Goal: Communication & Community: Participate in discussion

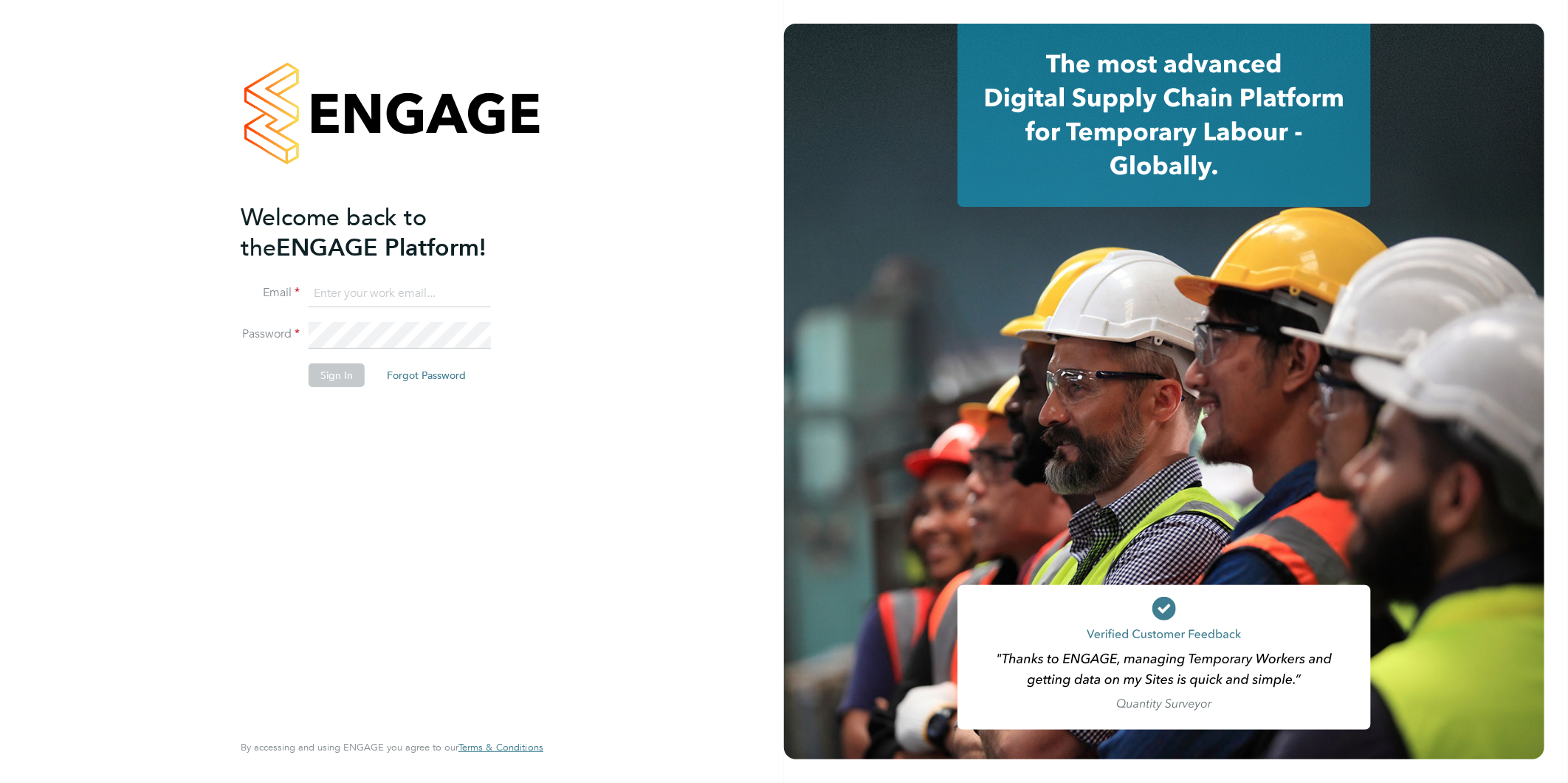
type input "kirsty@northbuildrecruit.com"
click at [327, 370] on button "Sign In" at bounding box center [337, 375] width 56 height 24
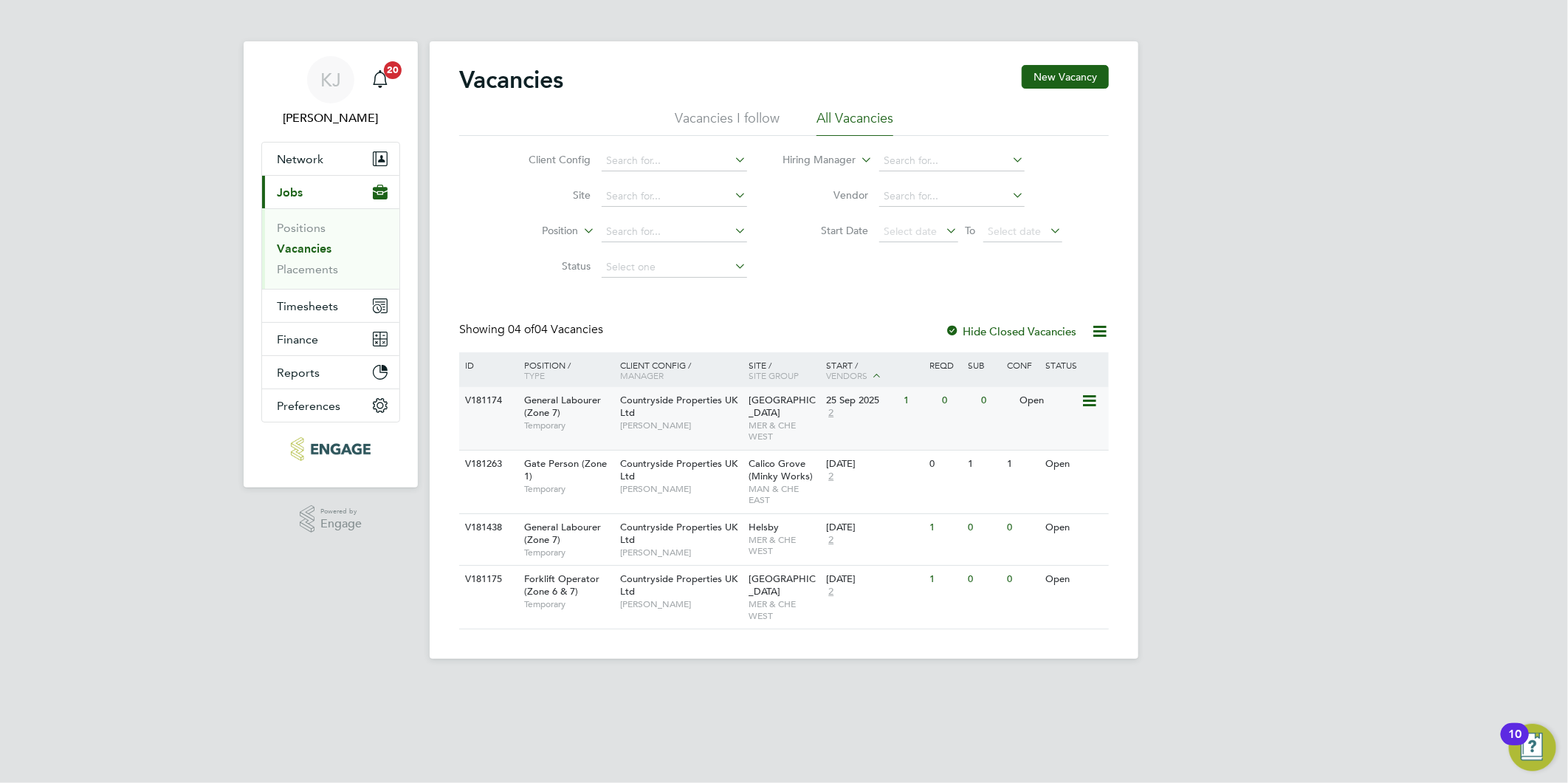
click at [669, 401] on span "Countryside Properties UK Ltd" at bounding box center [678, 406] width 118 height 25
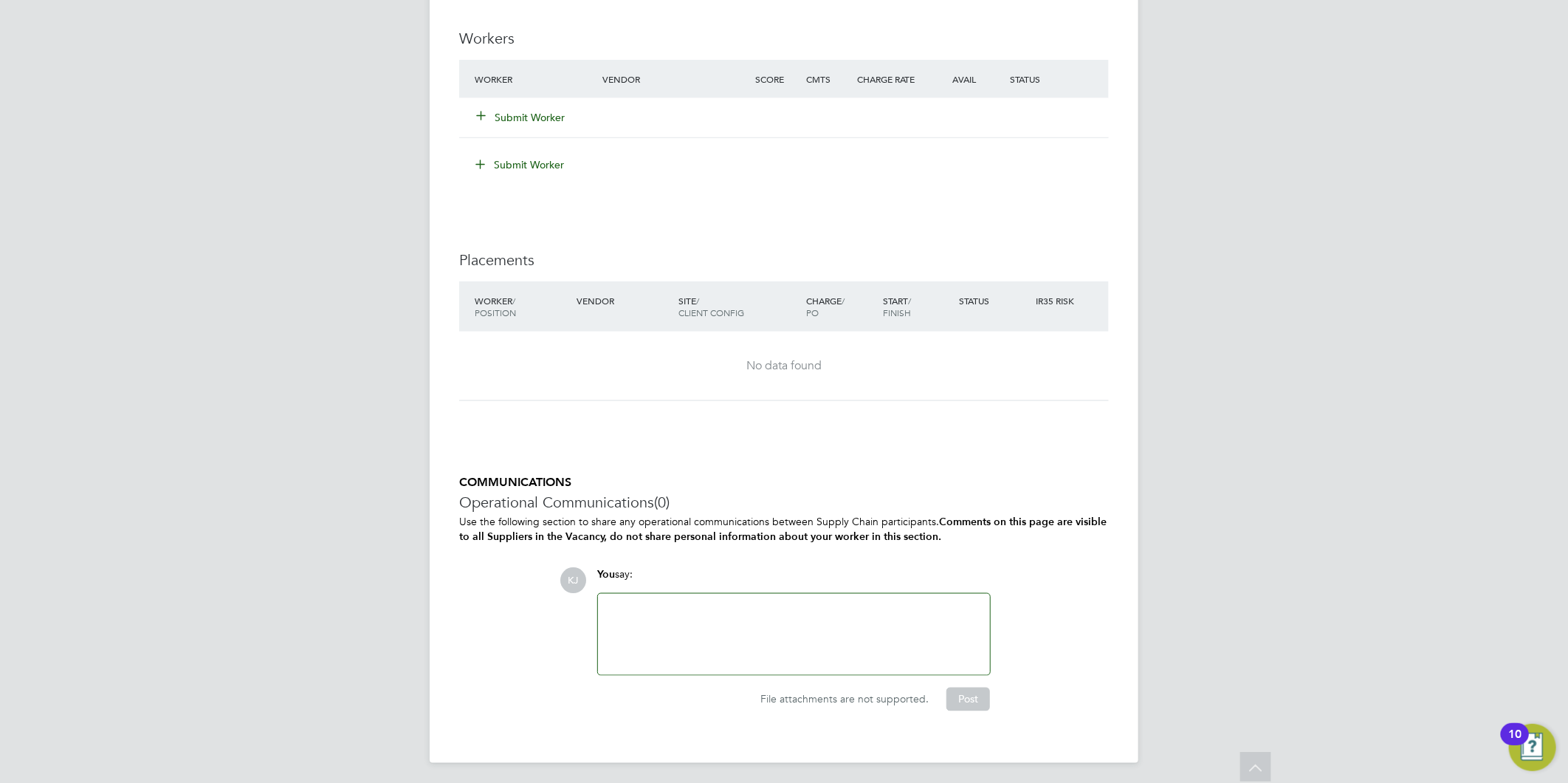
scroll to position [1154, 0]
click at [655, 618] on div at bounding box center [794, 631] width 374 height 64
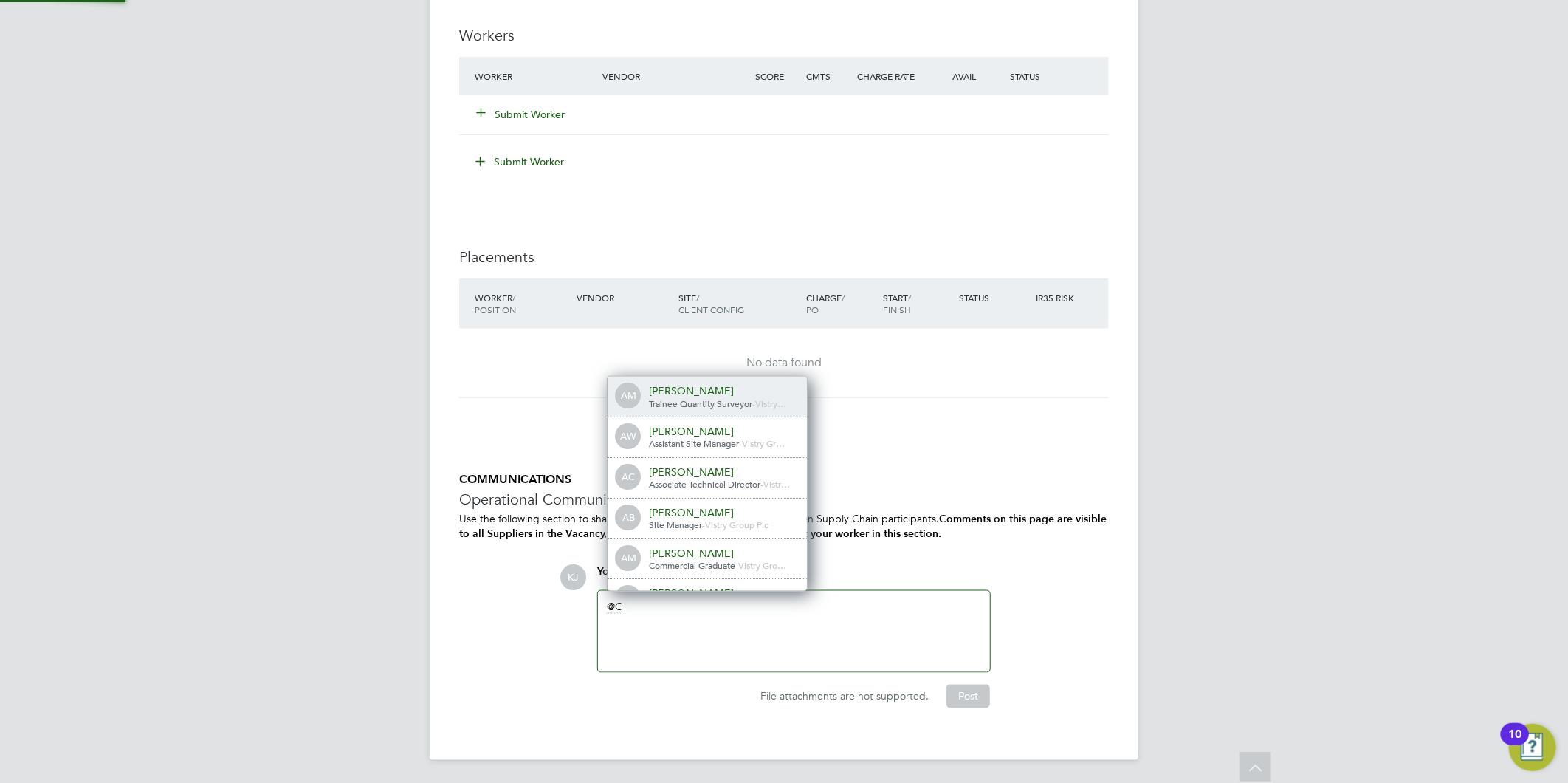
scroll to position [12, 149]
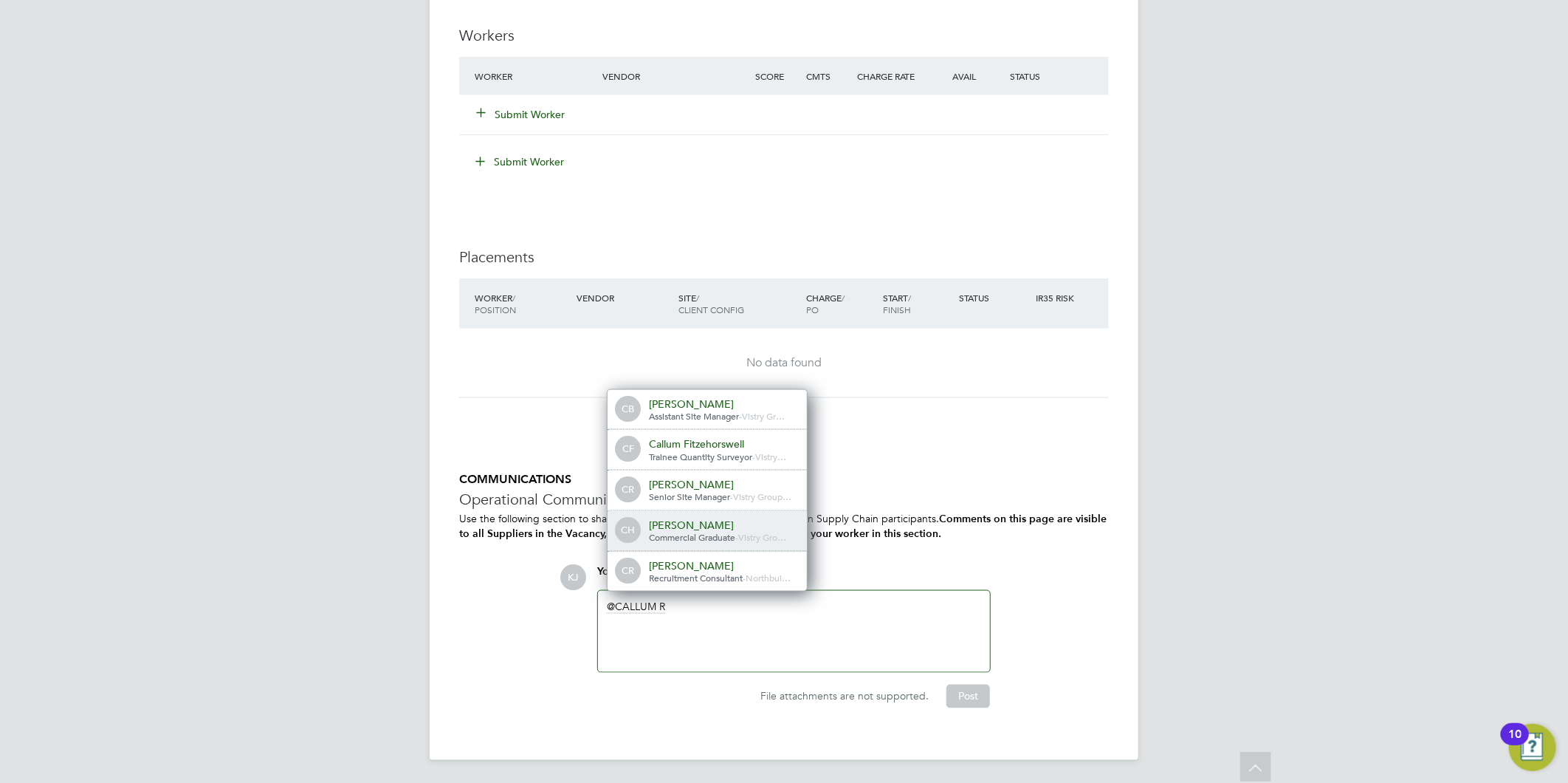
click at [712, 549] on div "CH Callum Haire Commercial Graduate - Vistry Gro…" at bounding box center [706, 531] width 199 height 41
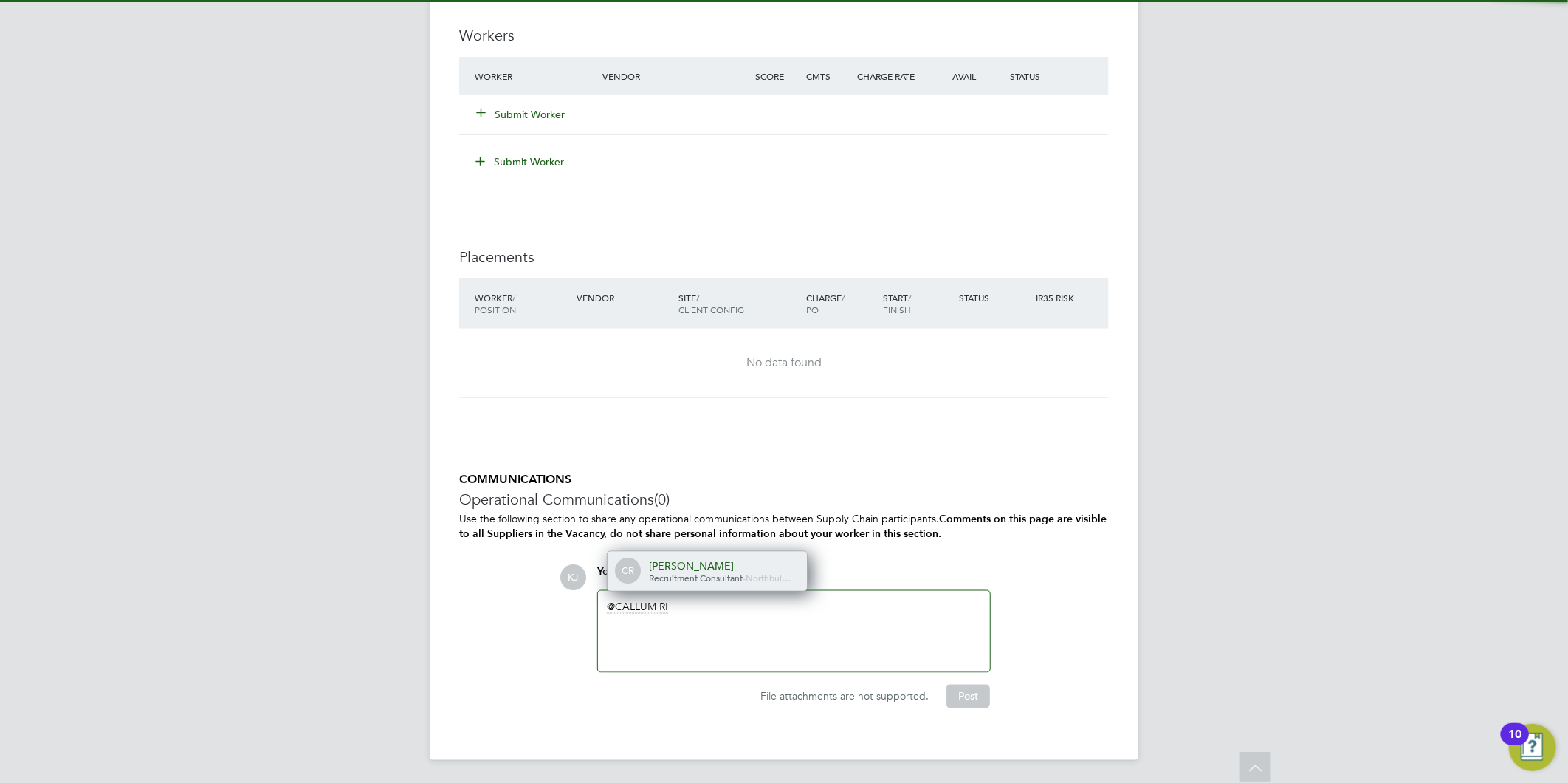
click at [735, 584] on div "CR Callum Riley Recruitment Consultant - Northbui…" at bounding box center [706, 572] width 199 height 40
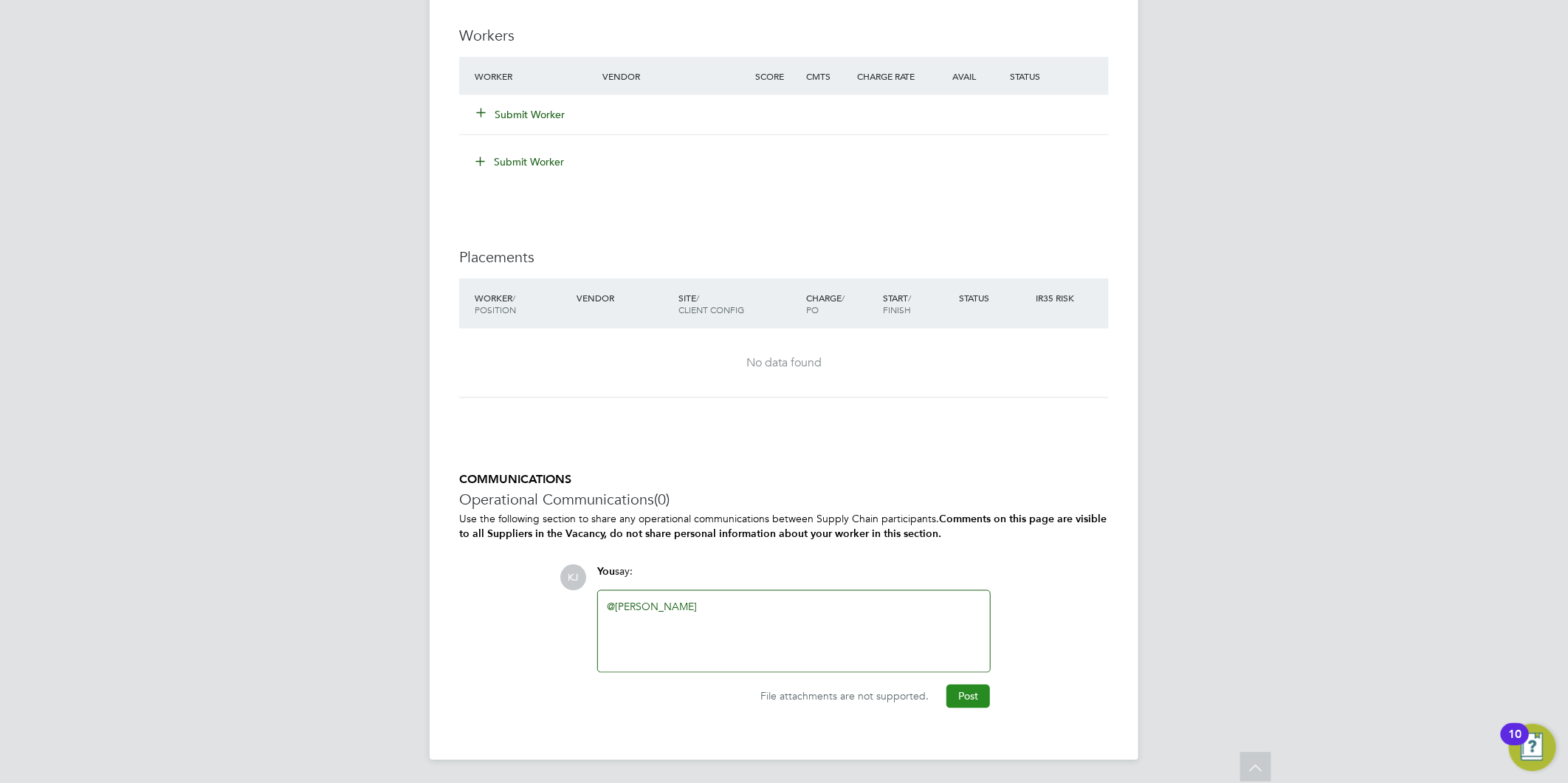
click at [956, 696] on button "Post" at bounding box center [968, 696] width 44 height 24
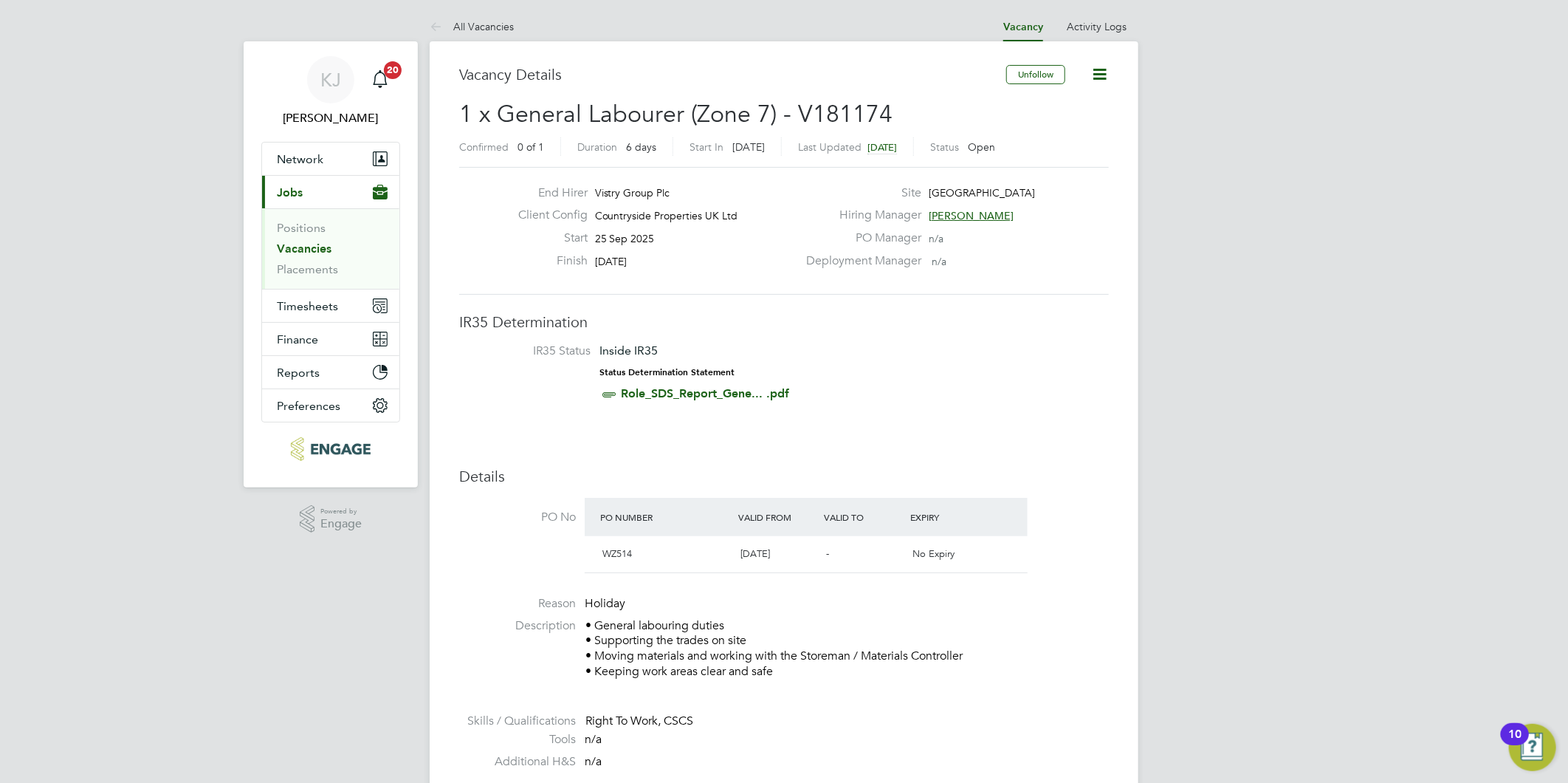
click at [303, 255] on link "Vacancies" at bounding box center [304, 248] width 55 height 14
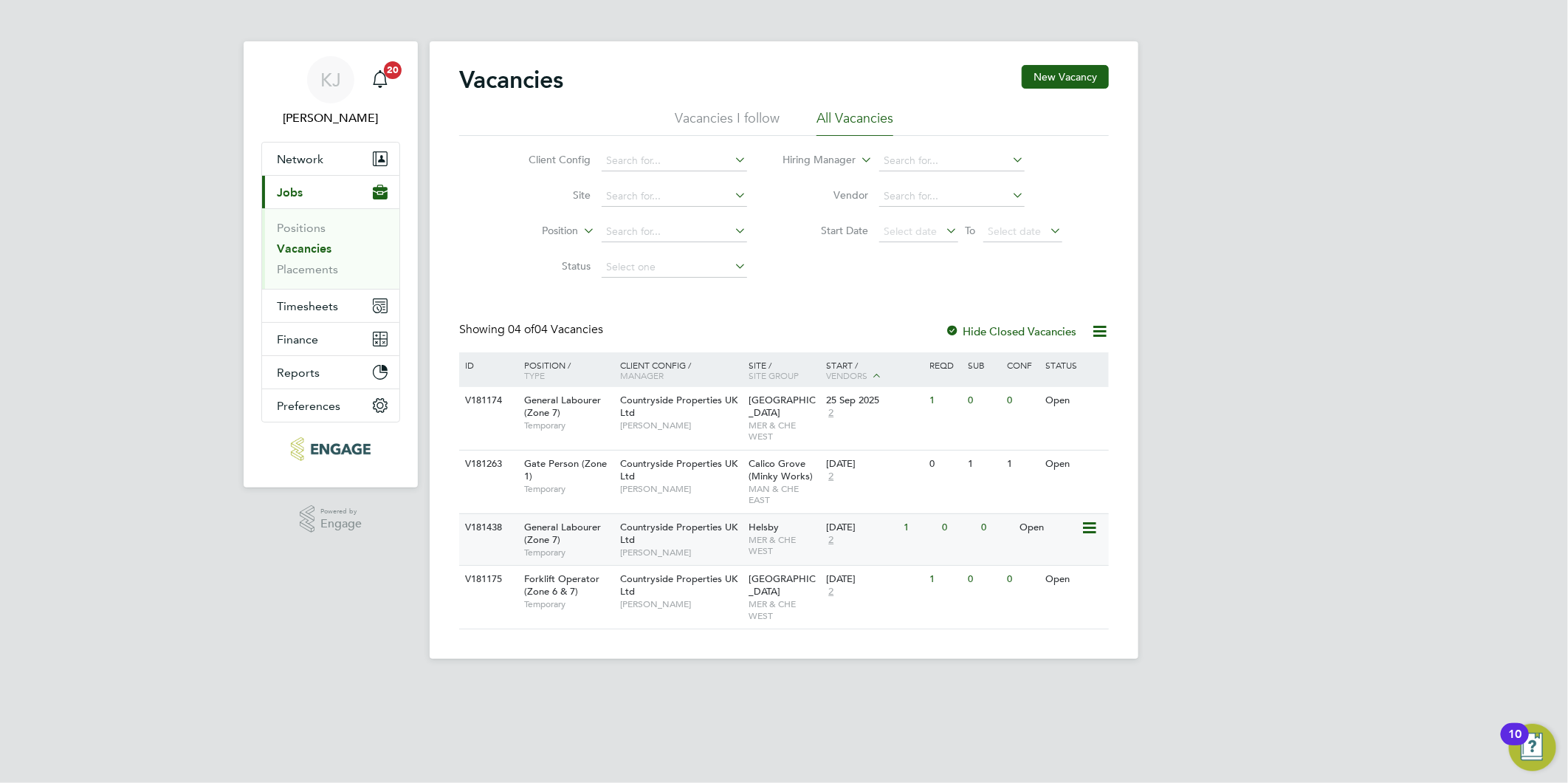
click at [625, 543] on span "Countryside Properties UK Ltd" at bounding box center [678, 534] width 118 height 25
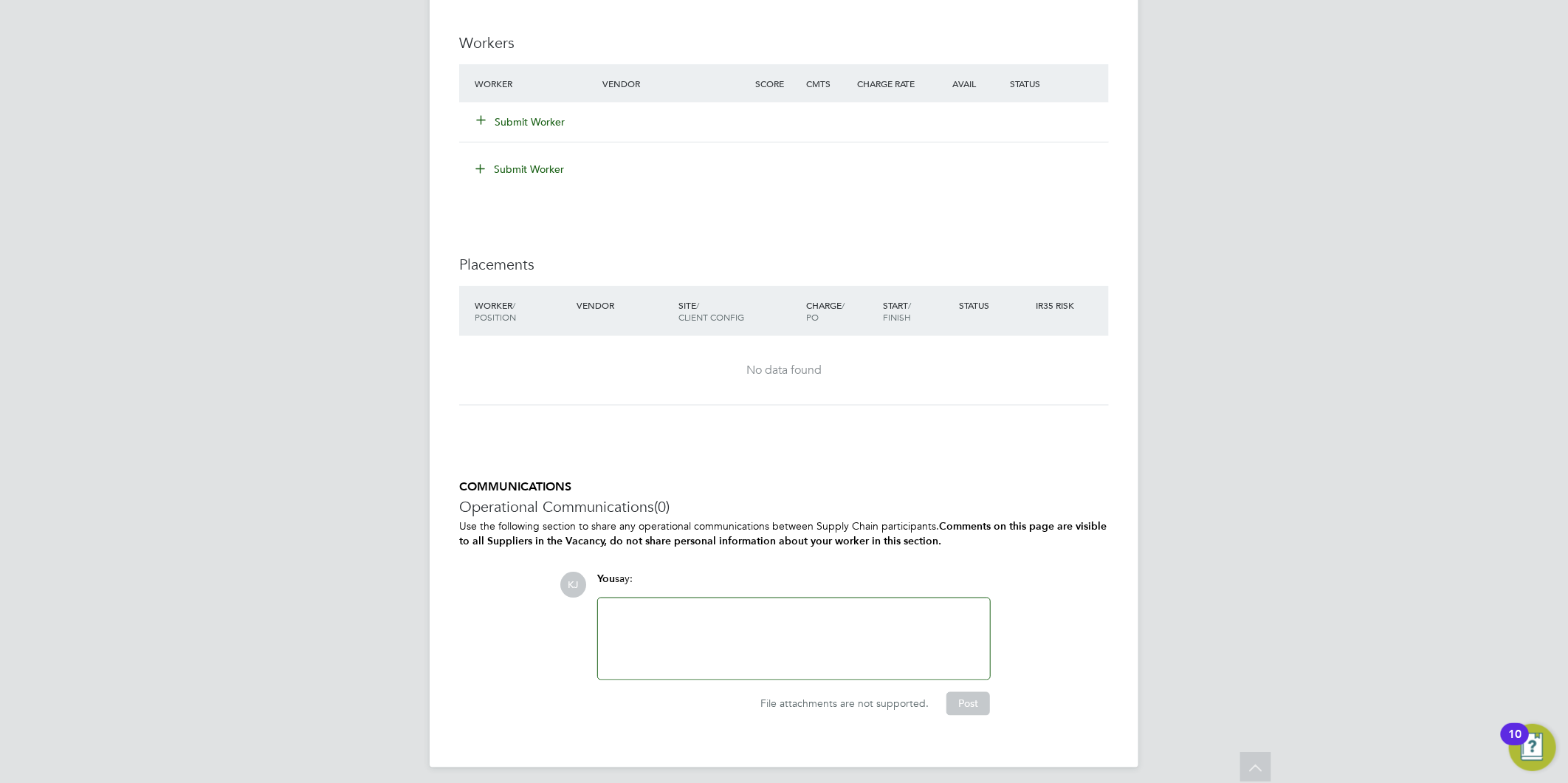
scroll to position [1154, 0]
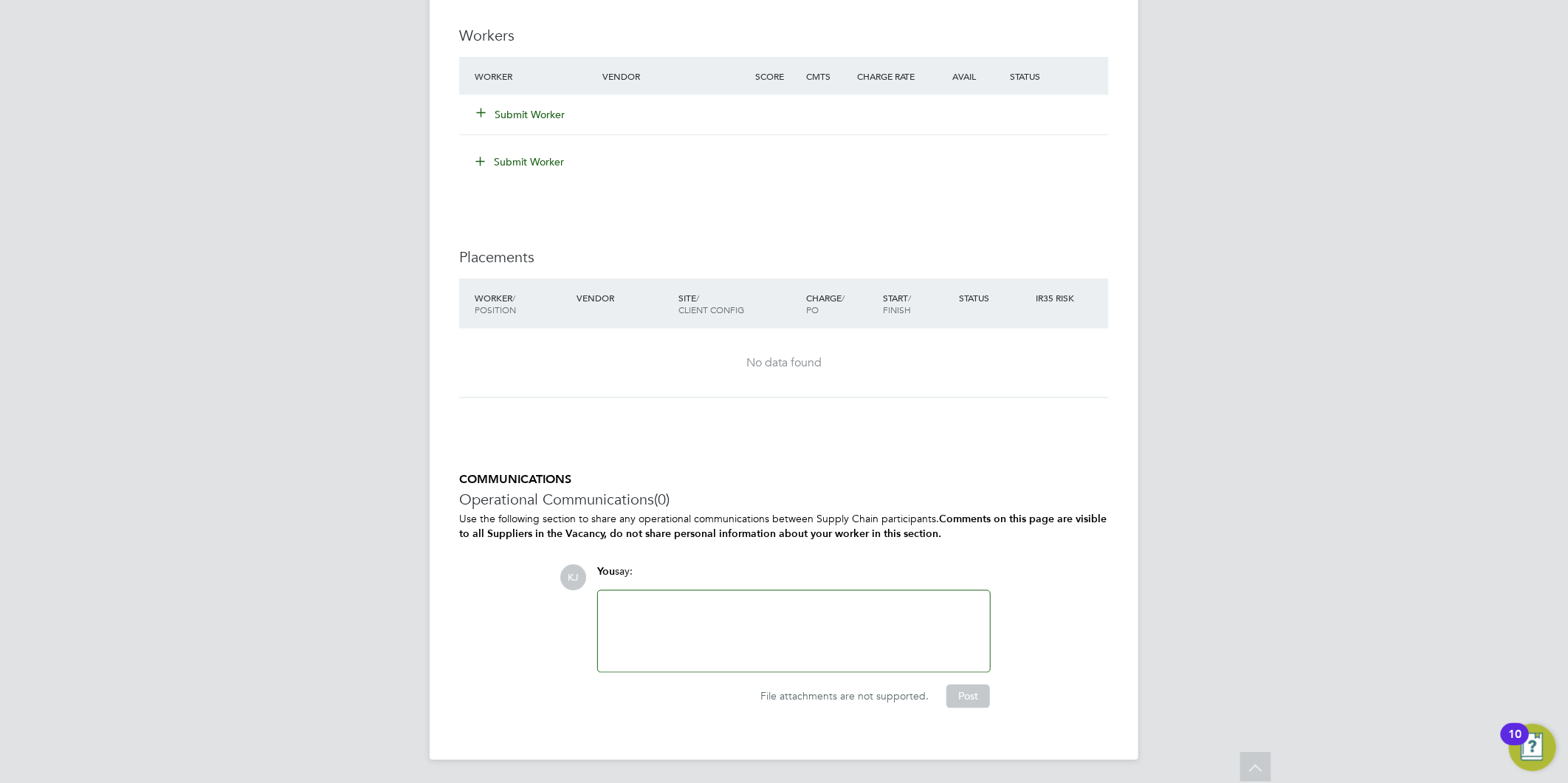
click at [672, 608] on div at bounding box center [794, 631] width 374 height 64
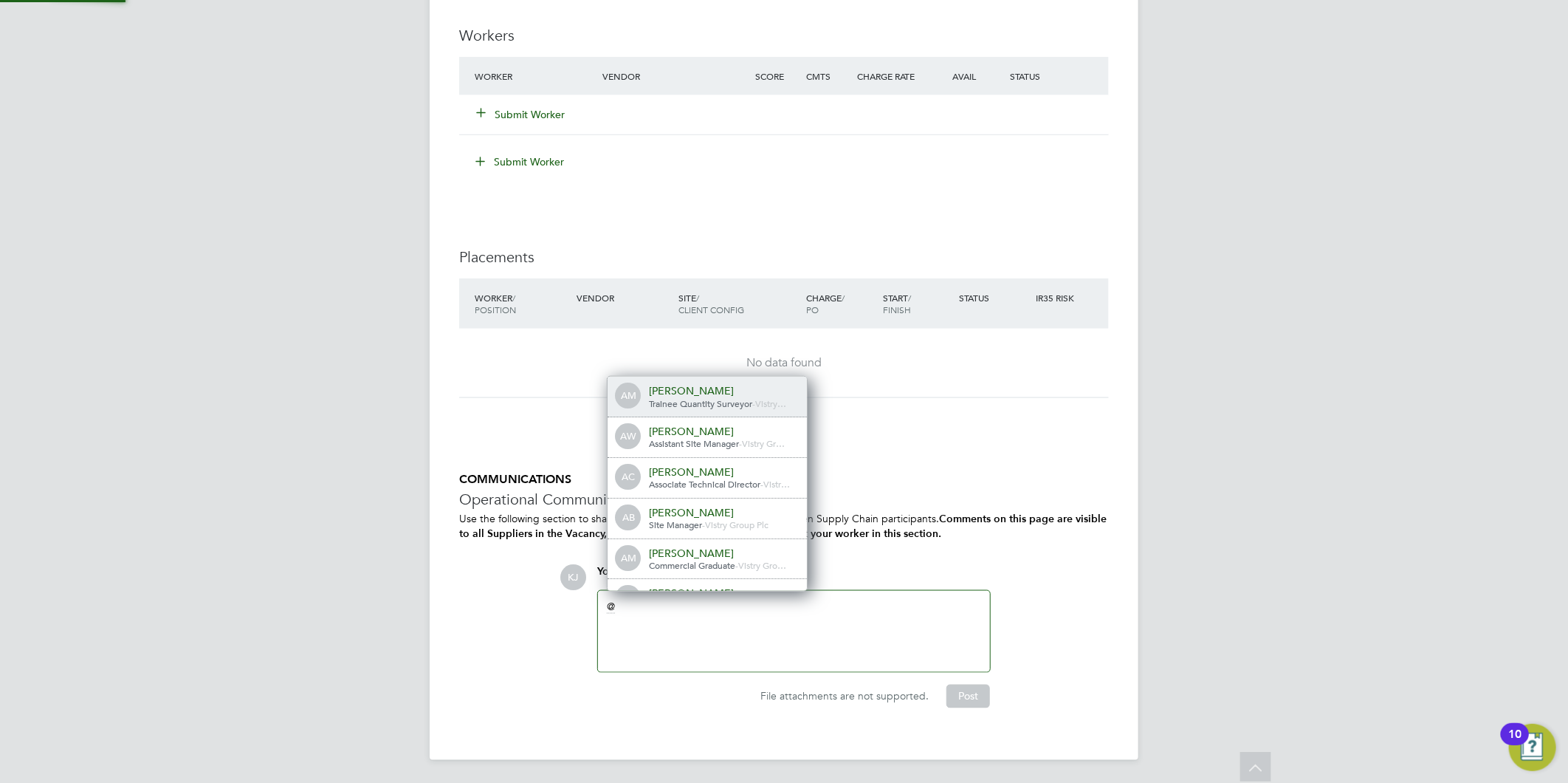
scroll to position [0, 0]
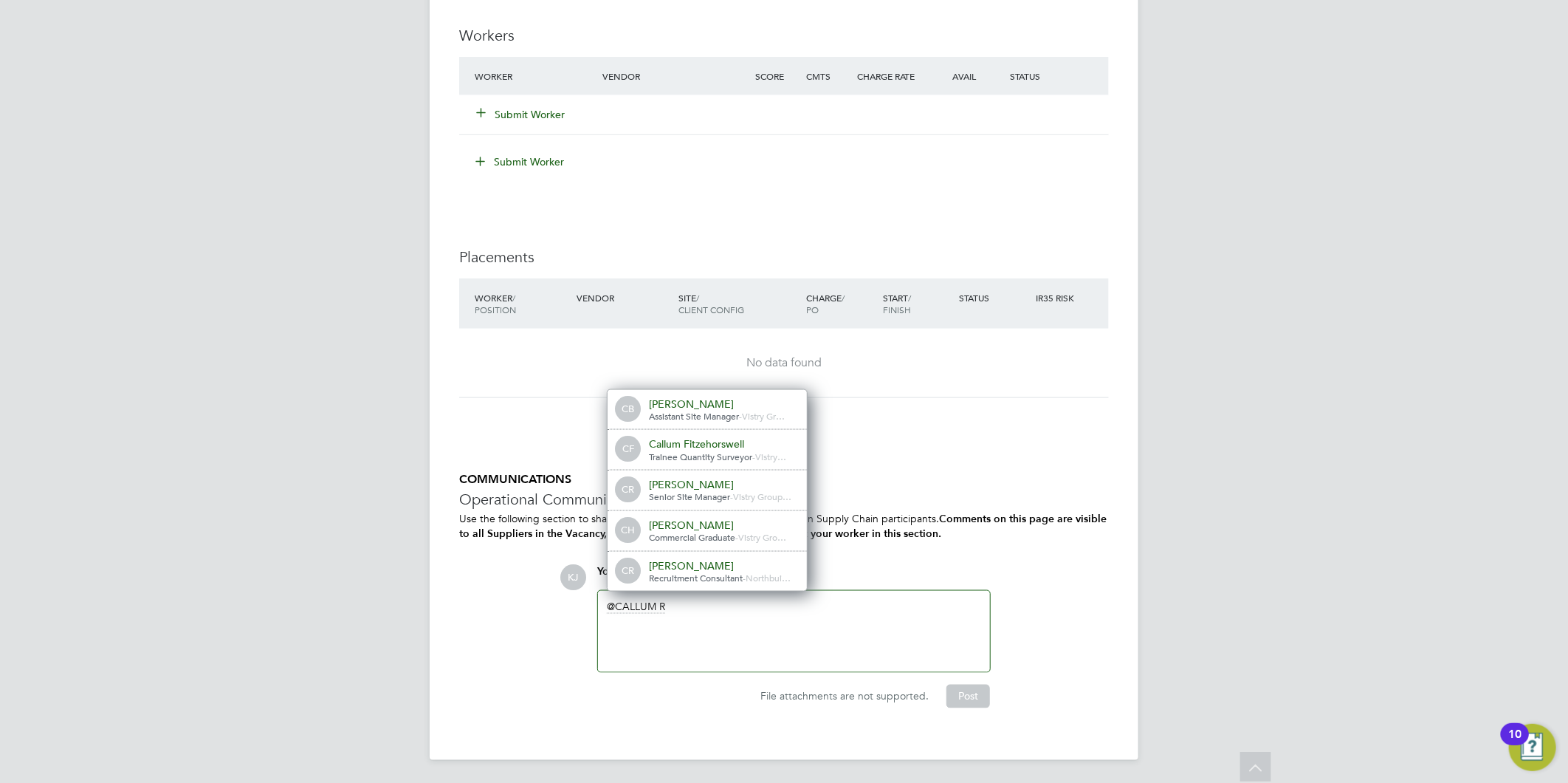
click at [706, 568] on div "[PERSON_NAME]" at bounding box center [723, 566] width 148 height 13
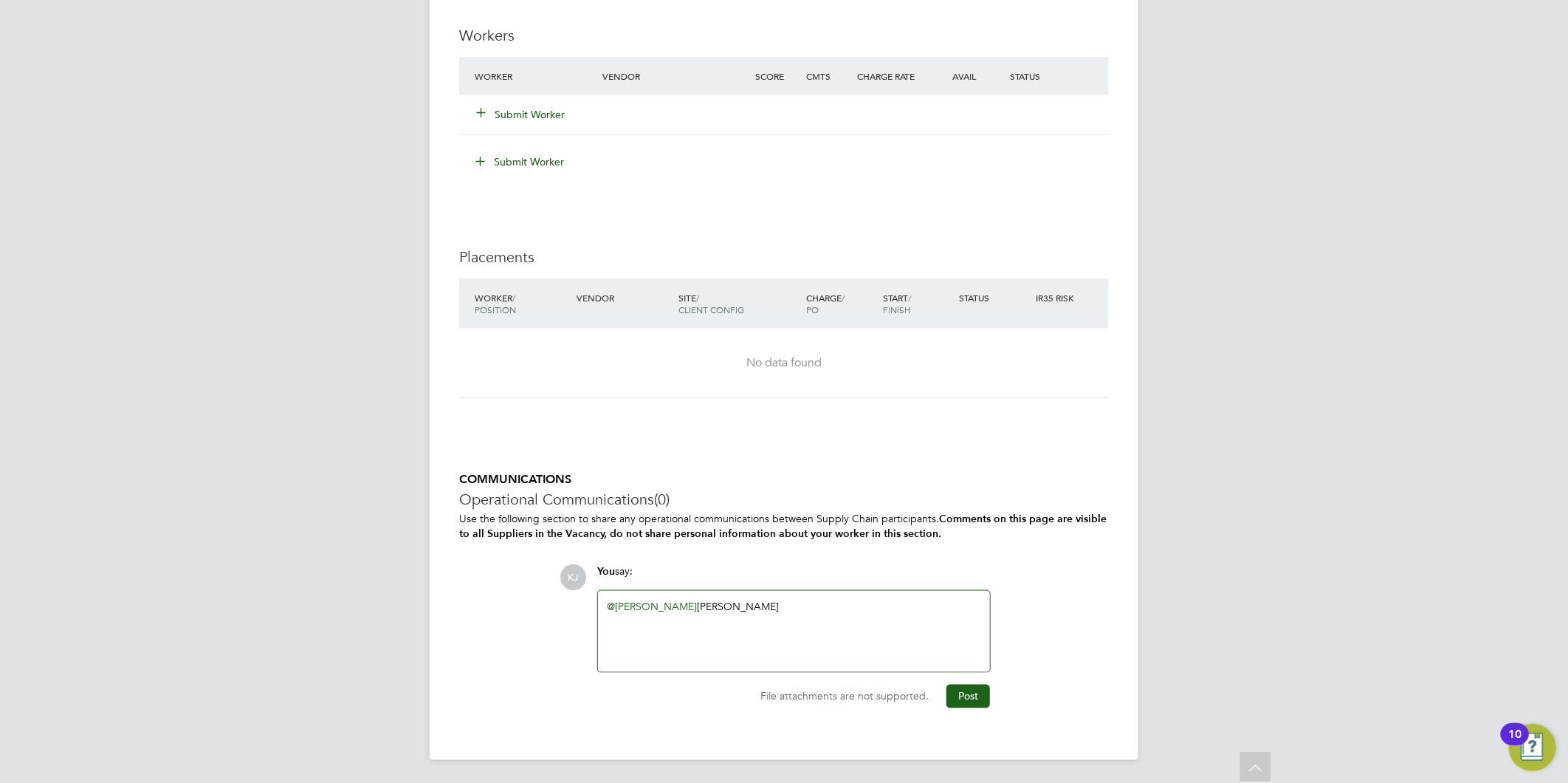
drag, startPoint x: 979, startPoint y: 688, endPoint x: 940, endPoint y: 731, distance: 58.1
click at [979, 687] on button "Post" at bounding box center [968, 696] width 44 height 24
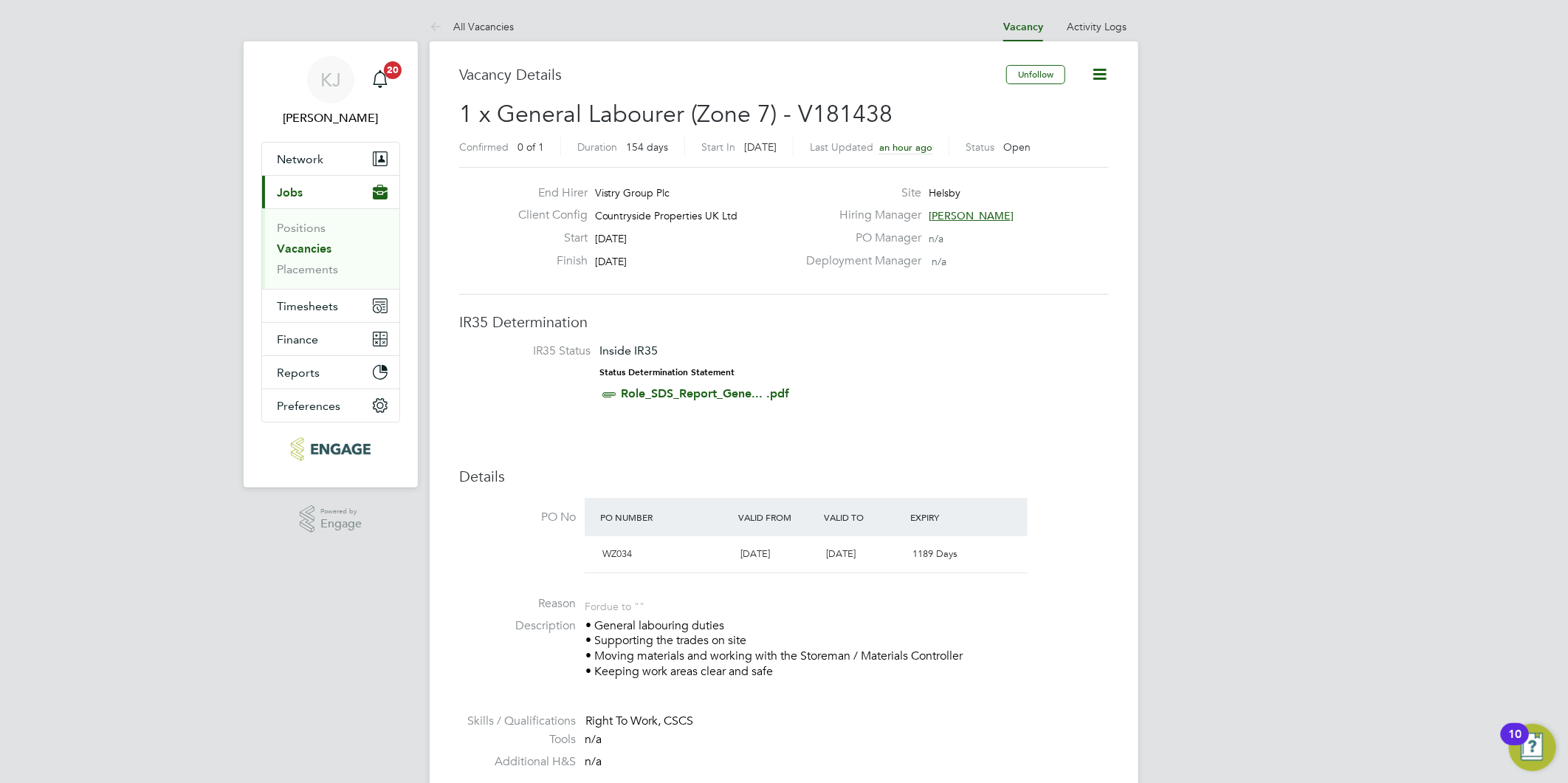
click at [310, 242] on link "Vacancies" at bounding box center [304, 248] width 55 height 14
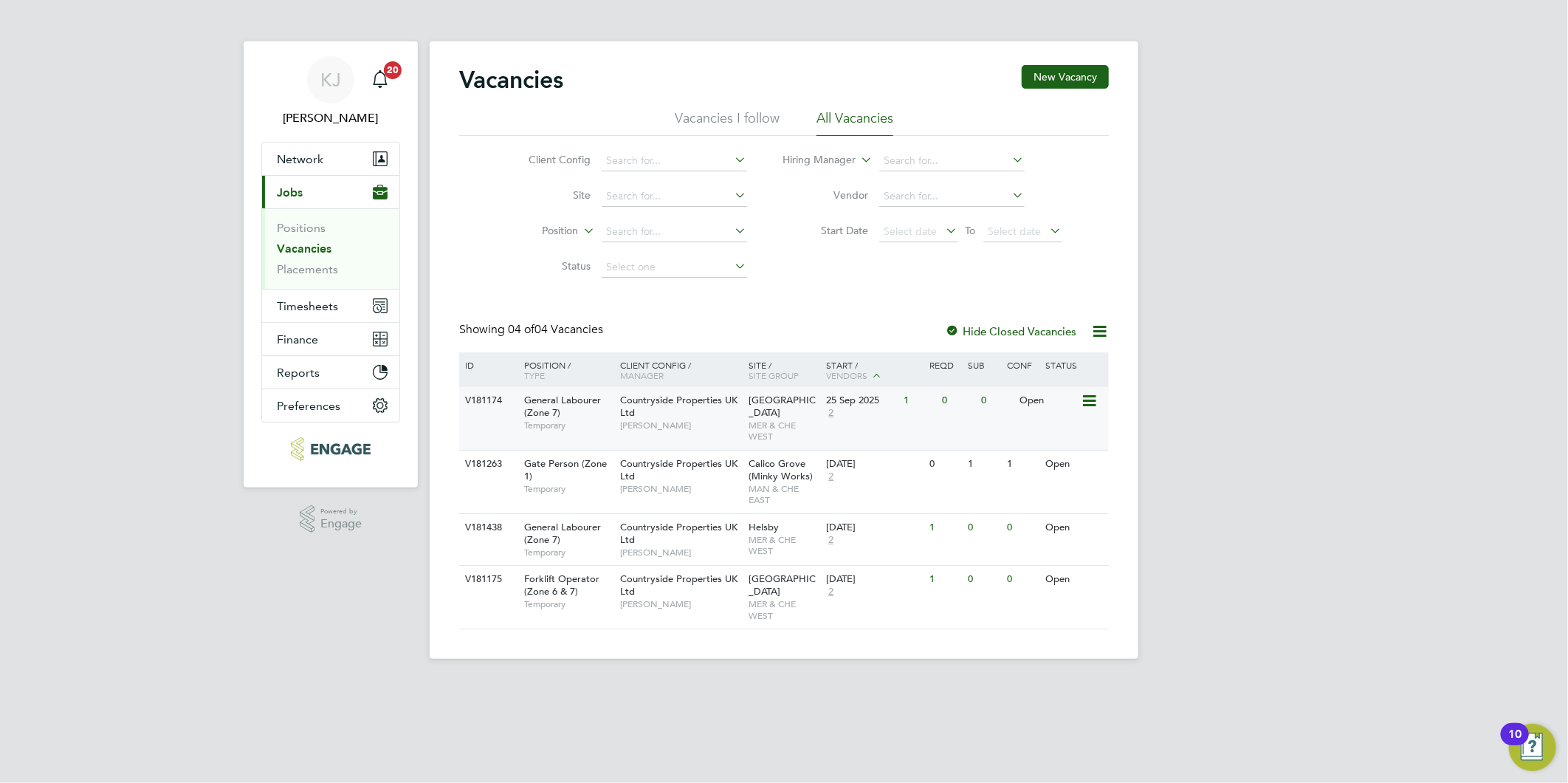
click at [629, 422] on span "[PERSON_NAME]" at bounding box center [680, 426] width 122 height 12
